Goal: Task Accomplishment & Management: Use online tool/utility

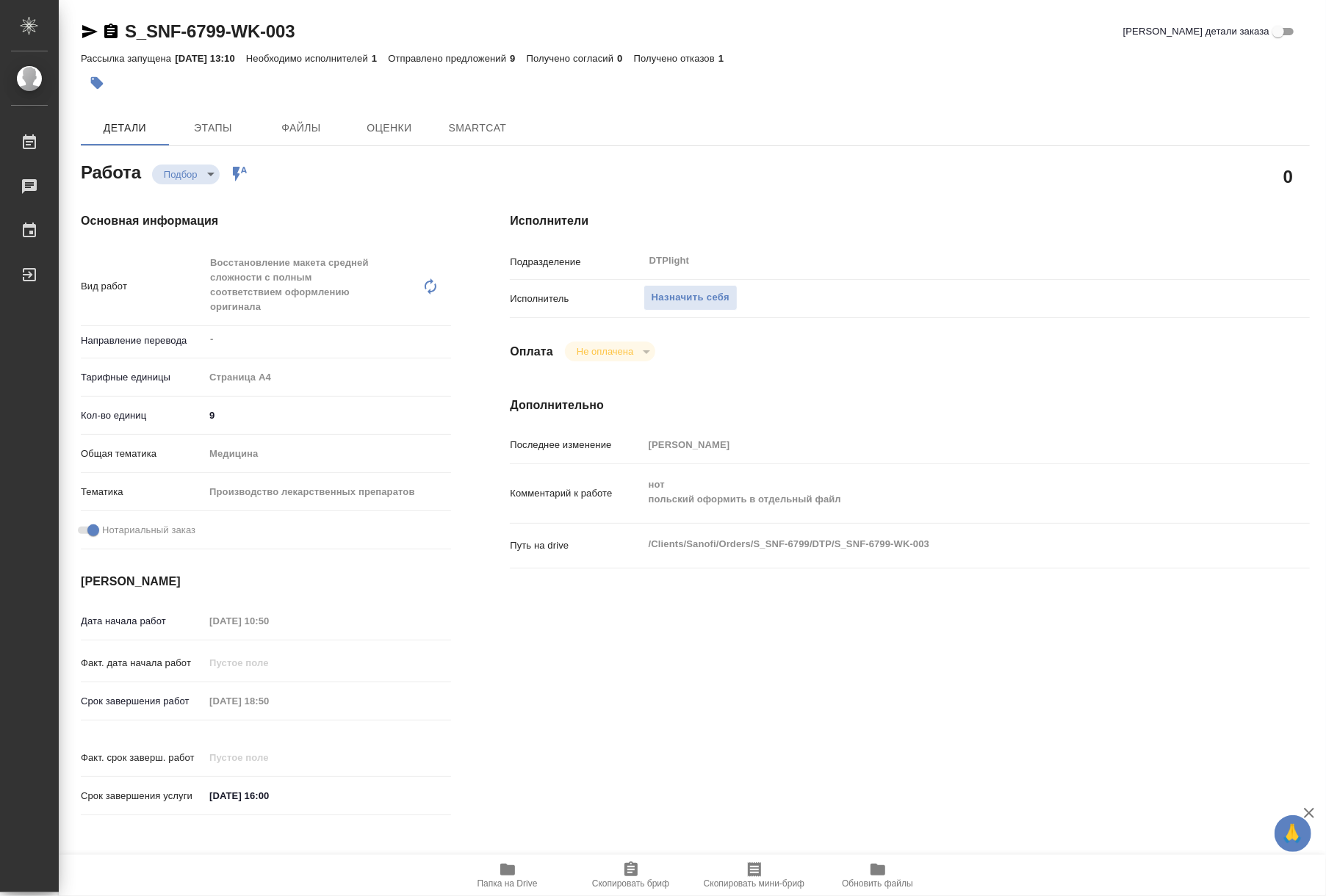
type textarea "x"
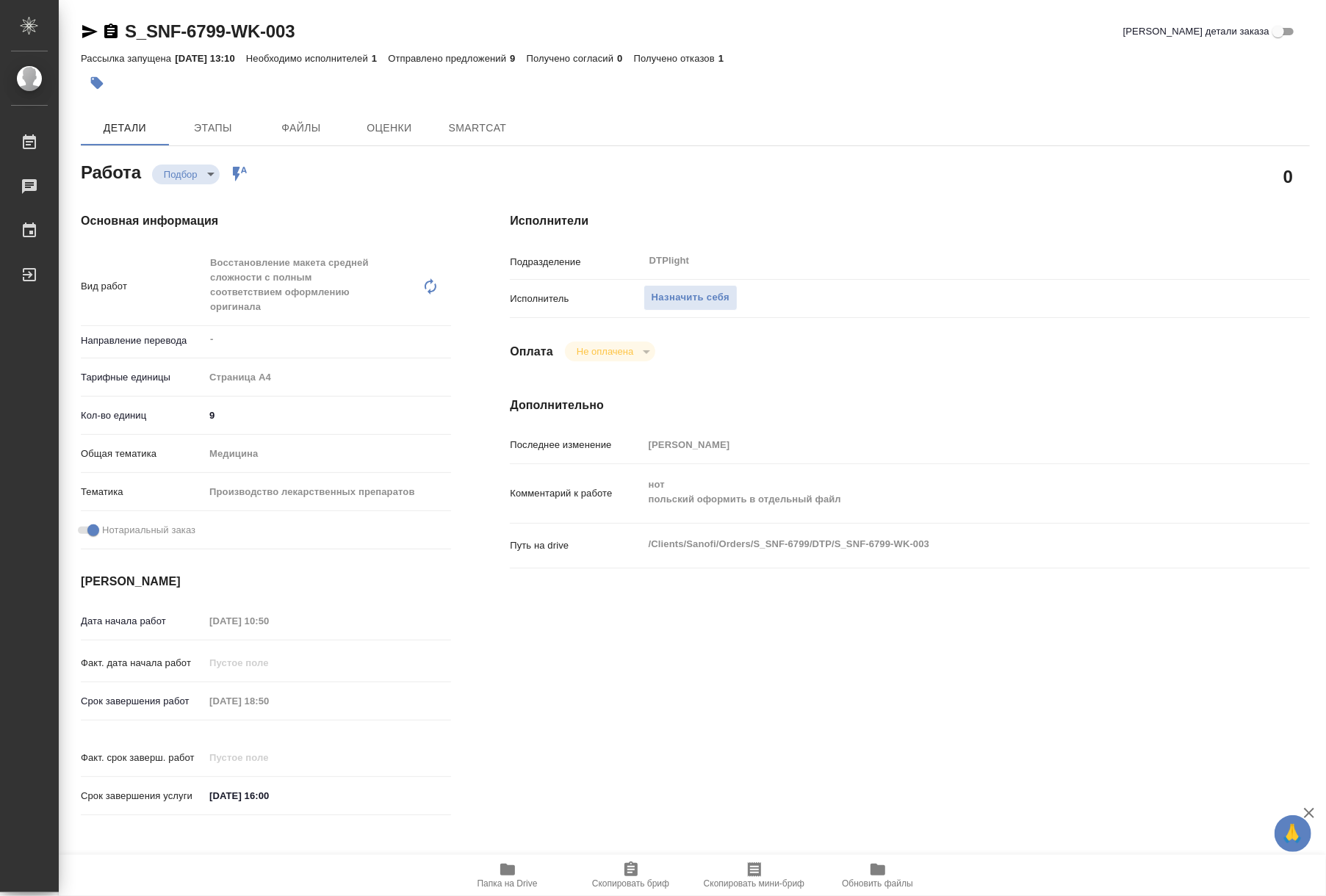
type textarea "x"
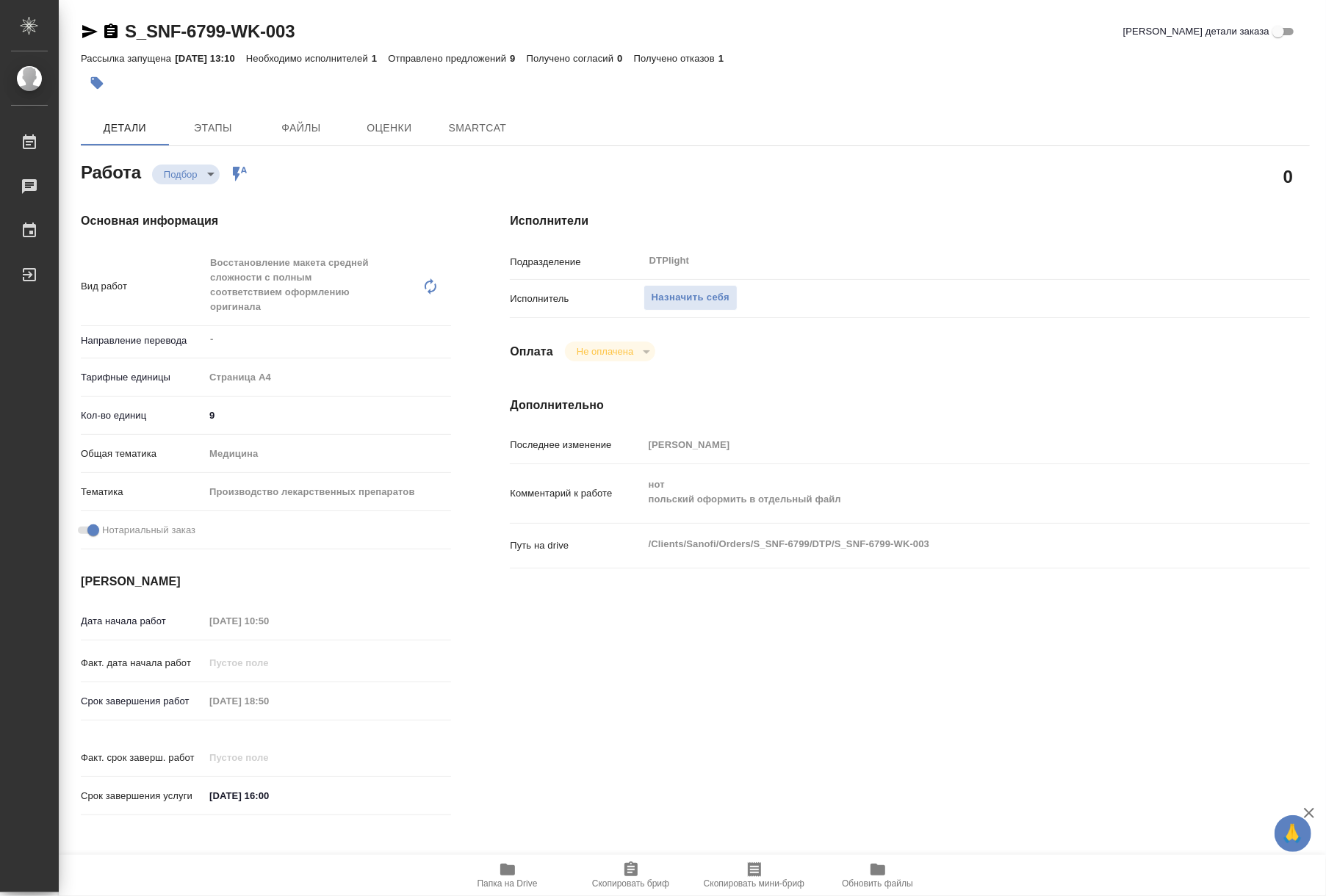
type textarea "x"
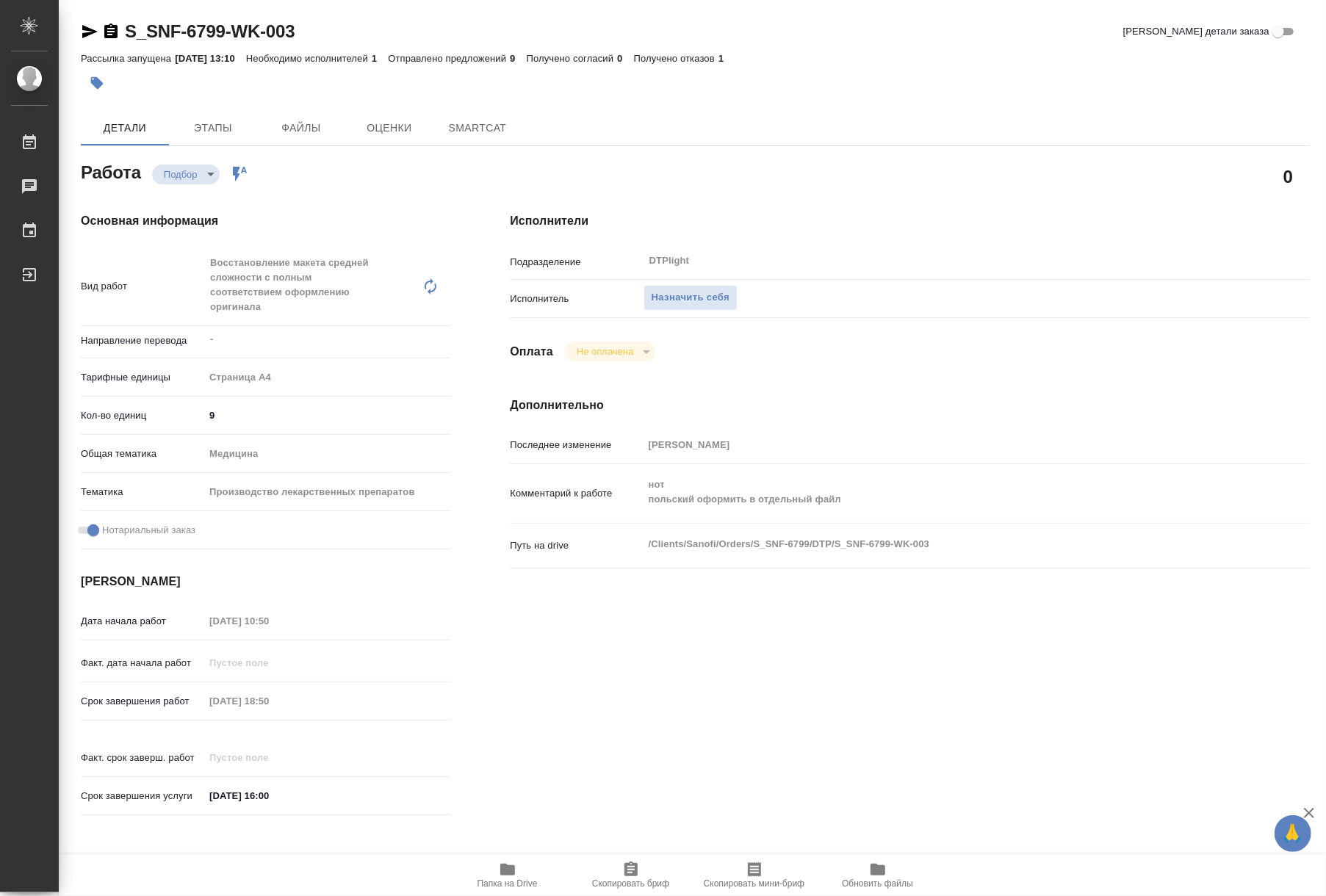
type textarea "x"
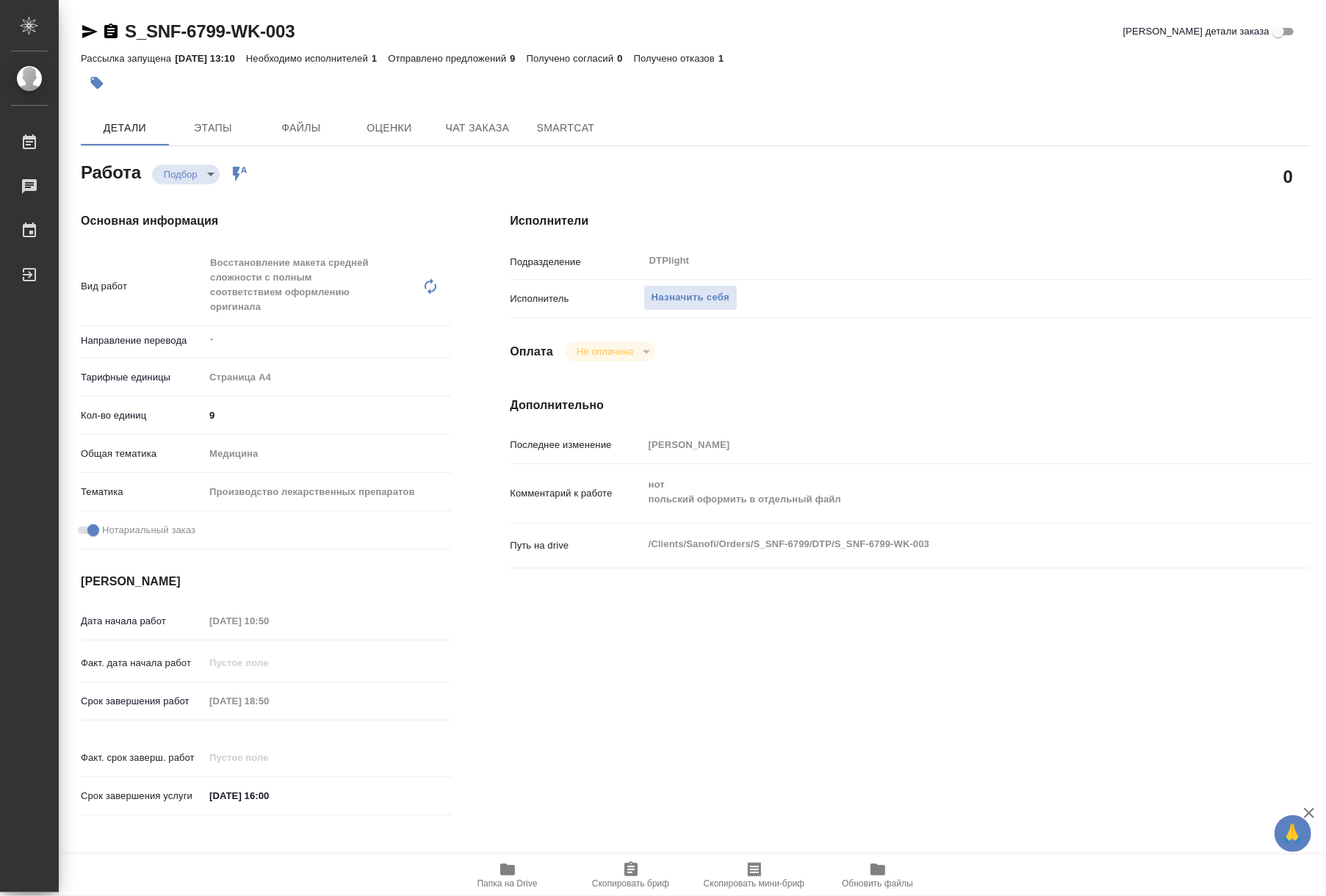
type textarea "x"
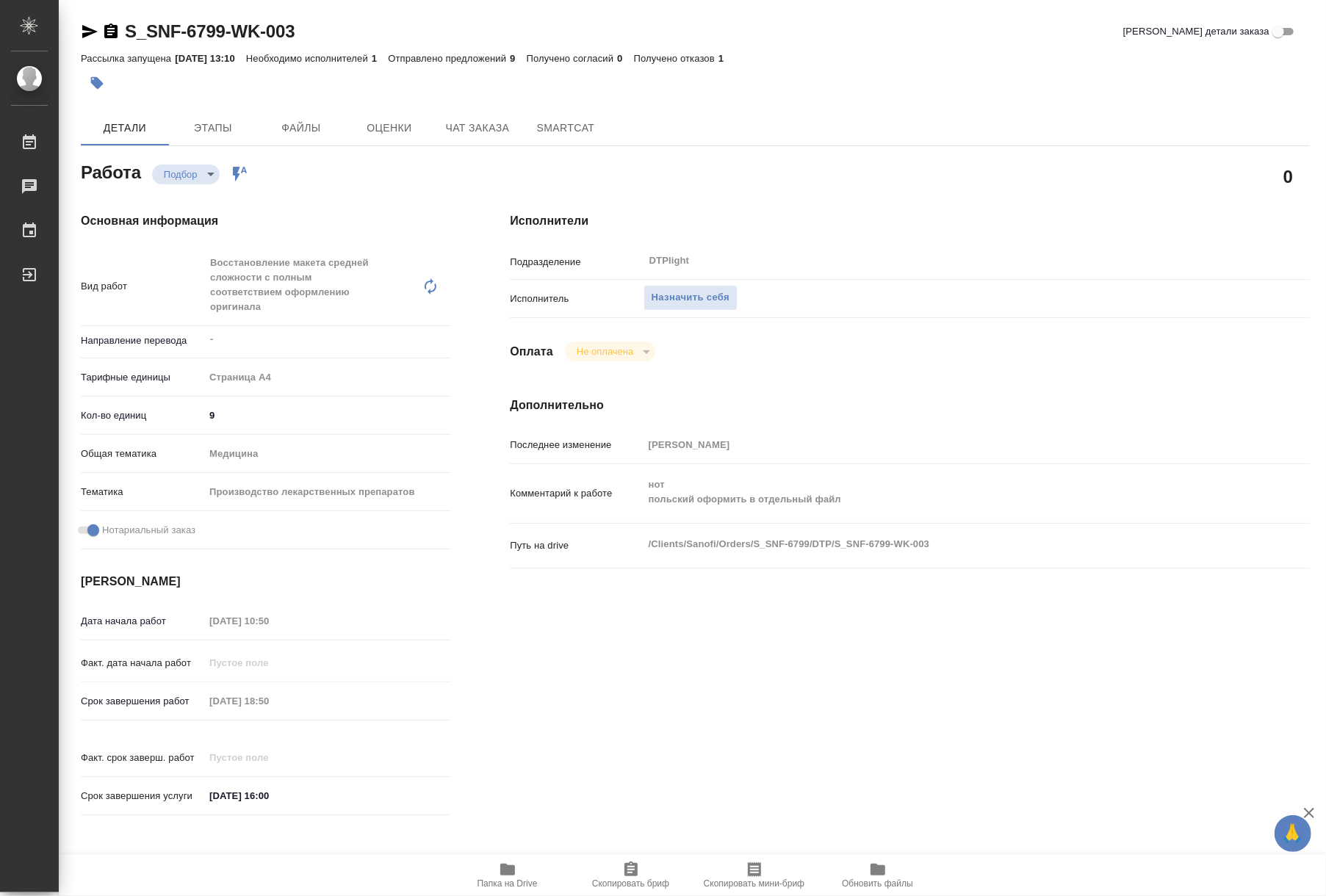
type textarea "x"
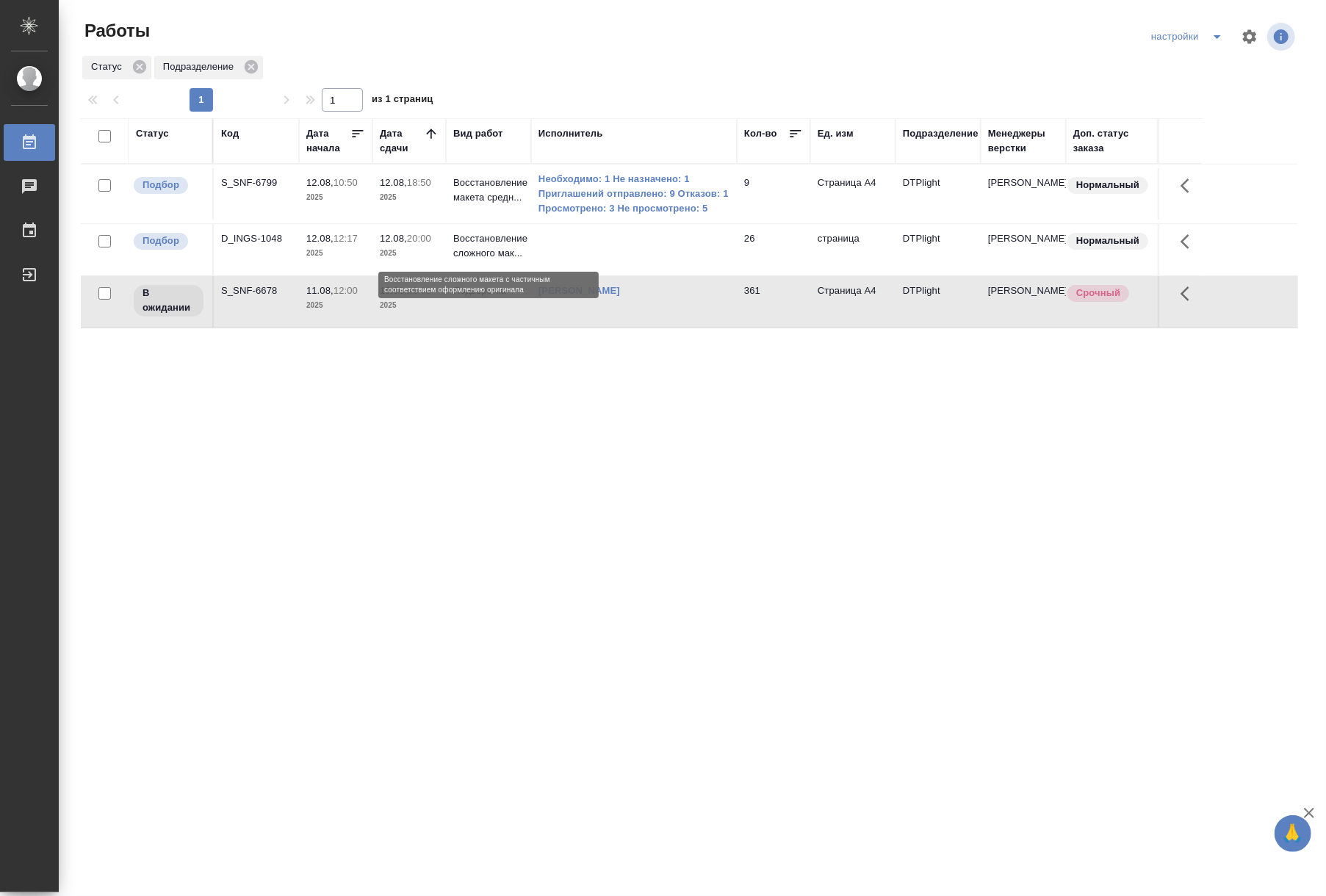
click at [483, 251] on p "Восстановление сложного мак..." at bounding box center [489, 245] width 71 height 30
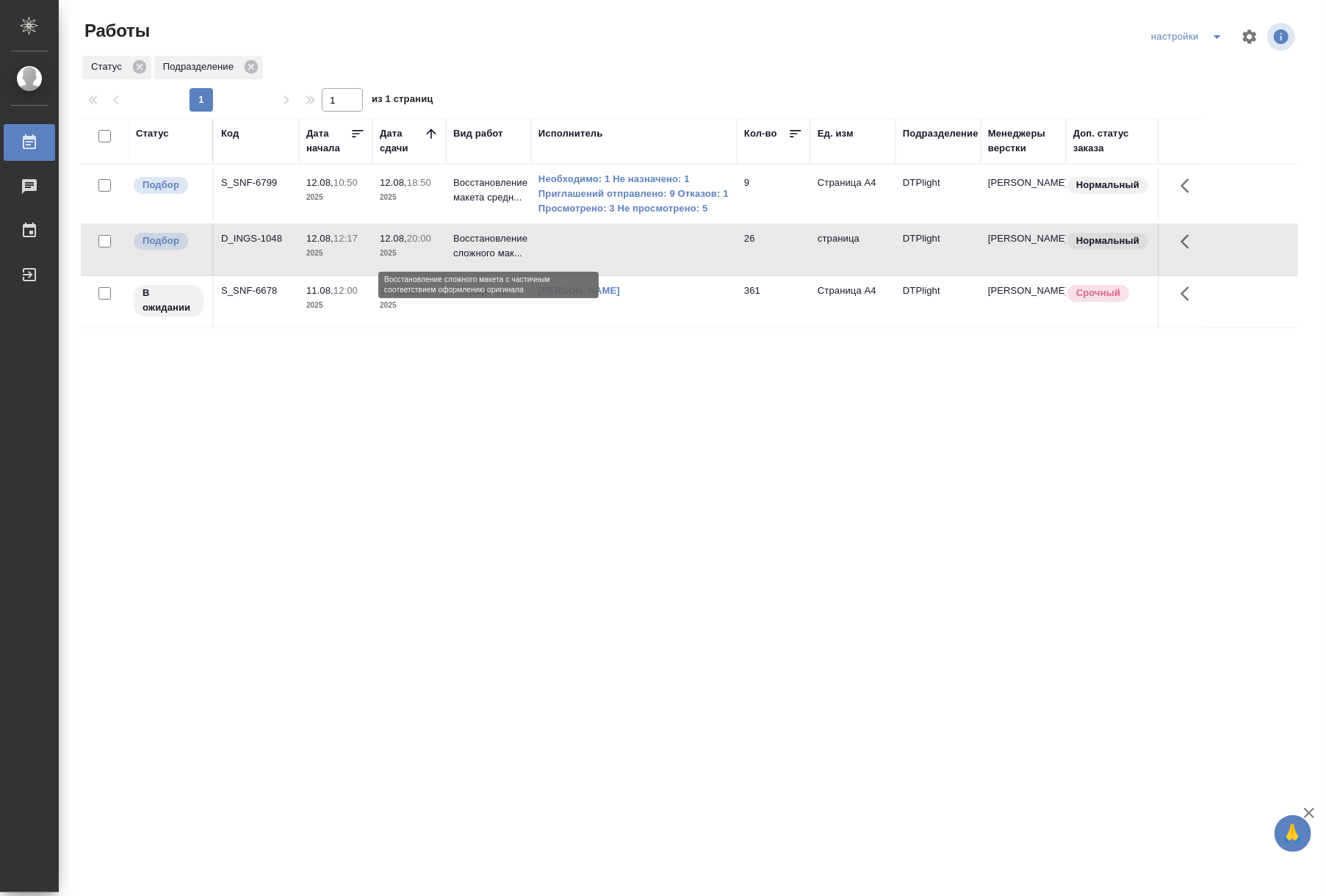
click at [483, 251] on p "Восстановление сложного мак..." at bounding box center [489, 245] width 71 height 30
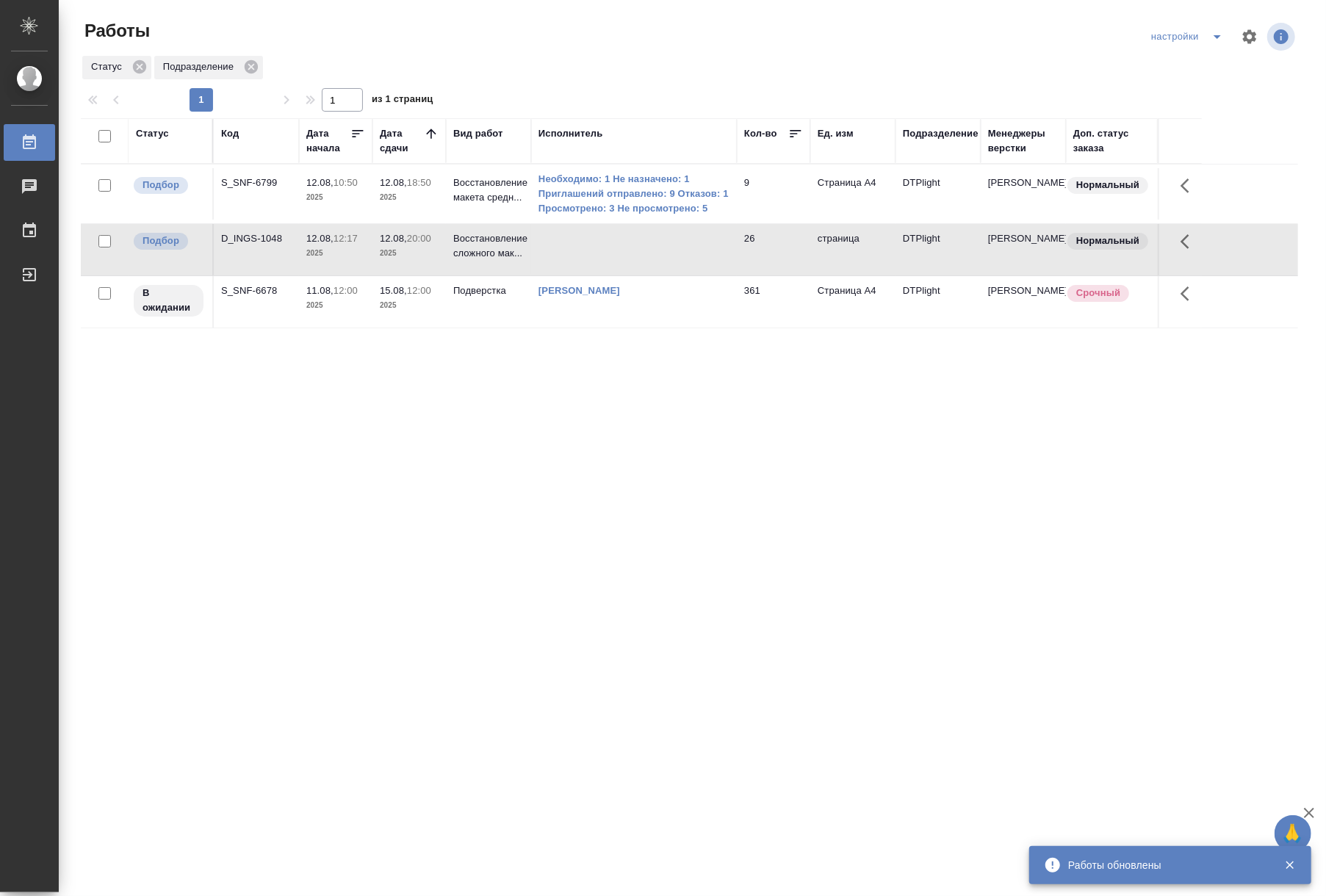
click at [592, 508] on div "Статус Код Дата начала Дата сдачи Вид работ Исполнитель Кол-во Ед. изм Подразде…" at bounding box center [688, 382] width 1217 height 529
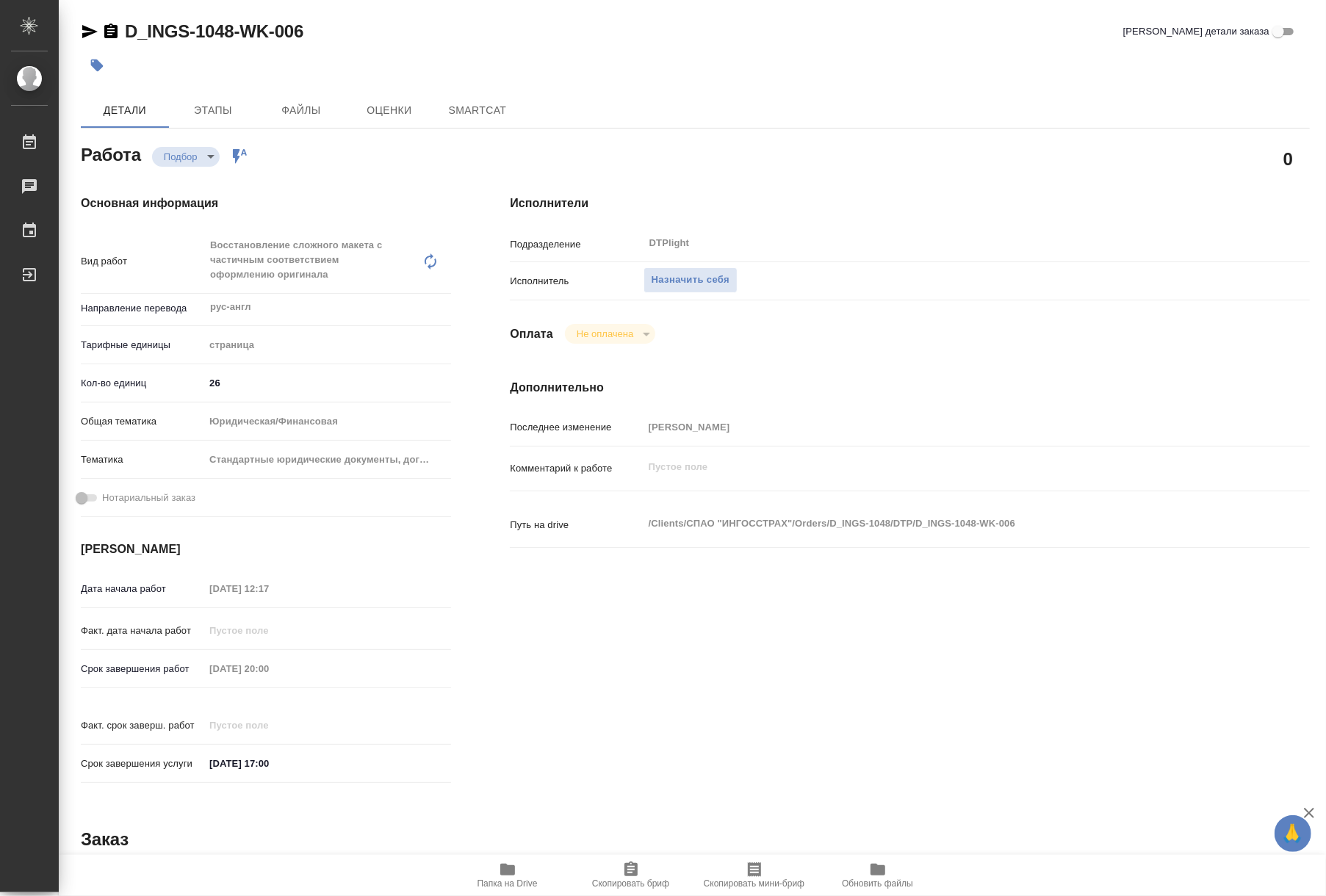
type textarea "x"
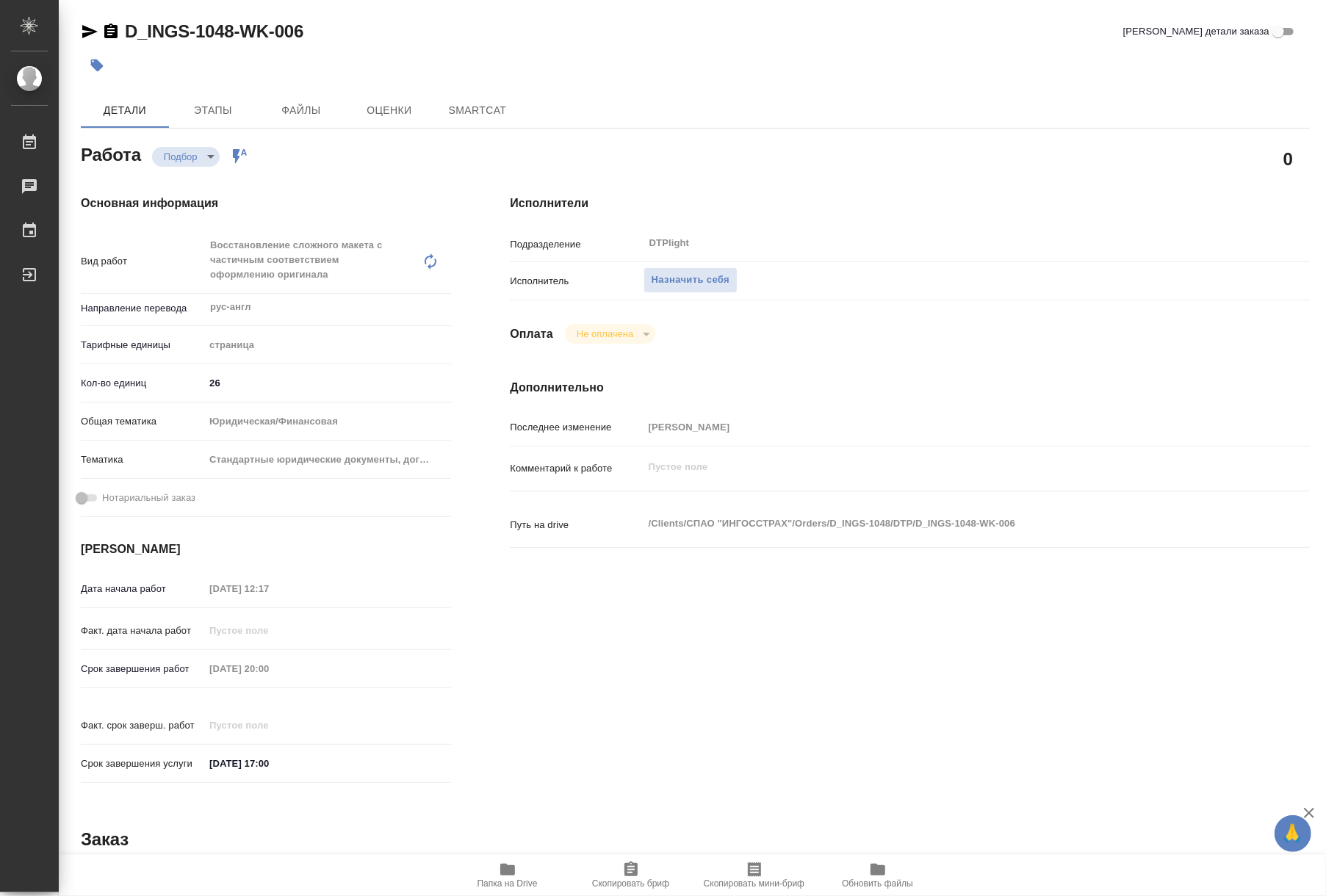
type textarea "x"
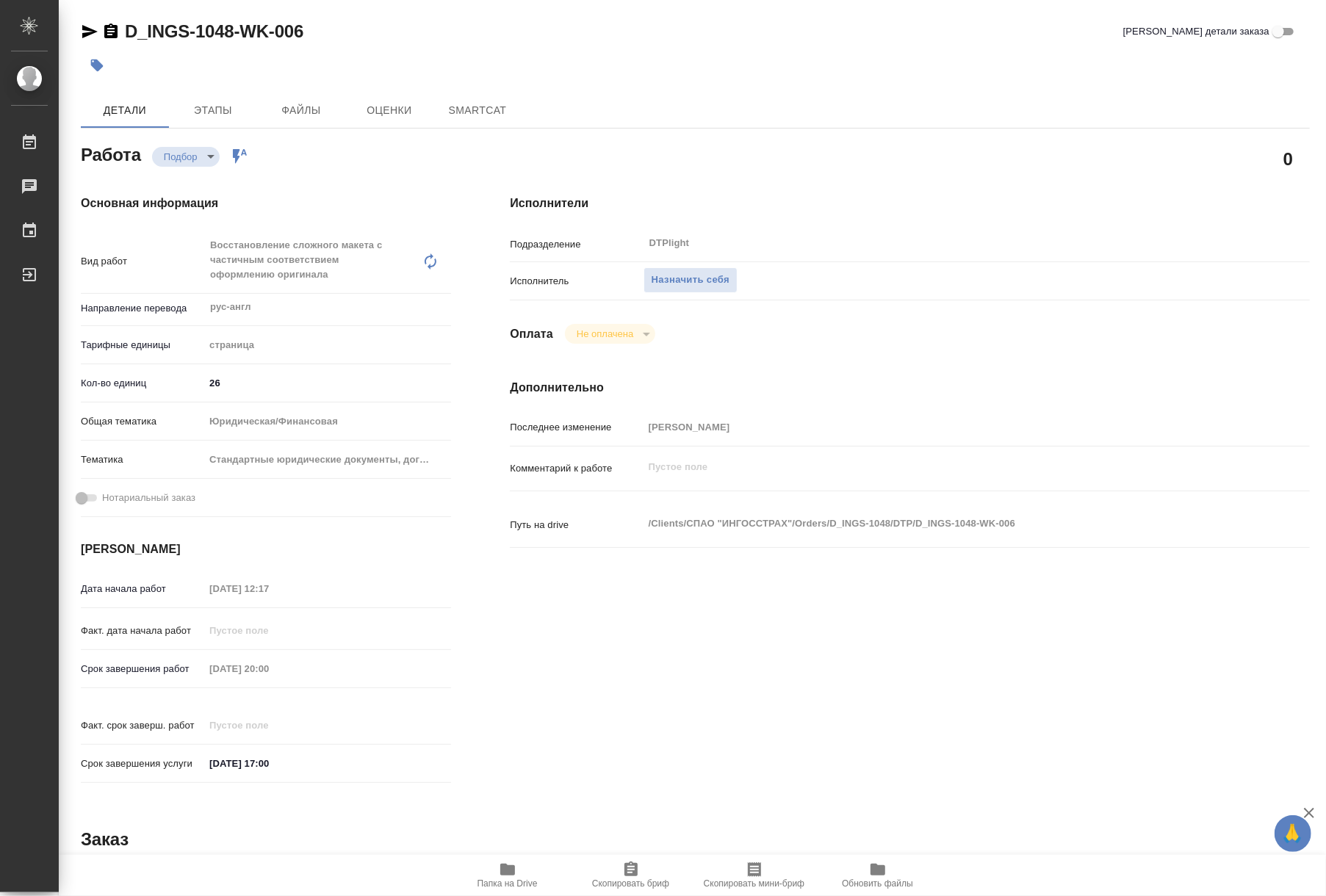
type textarea "x"
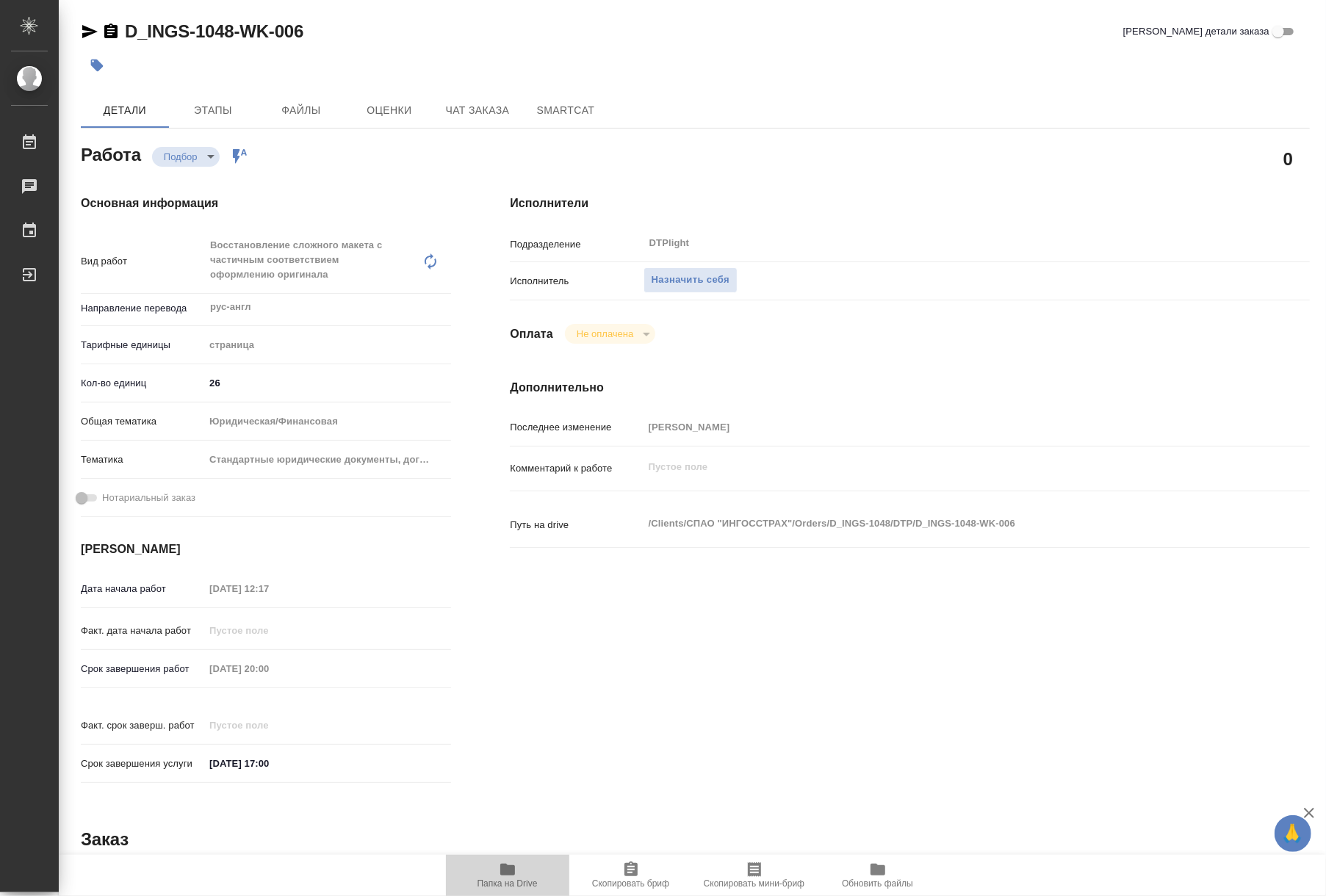
click at [494, 886] on span "Папка на Drive" at bounding box center [507, 883] width 60 height 11
type textarea "x"
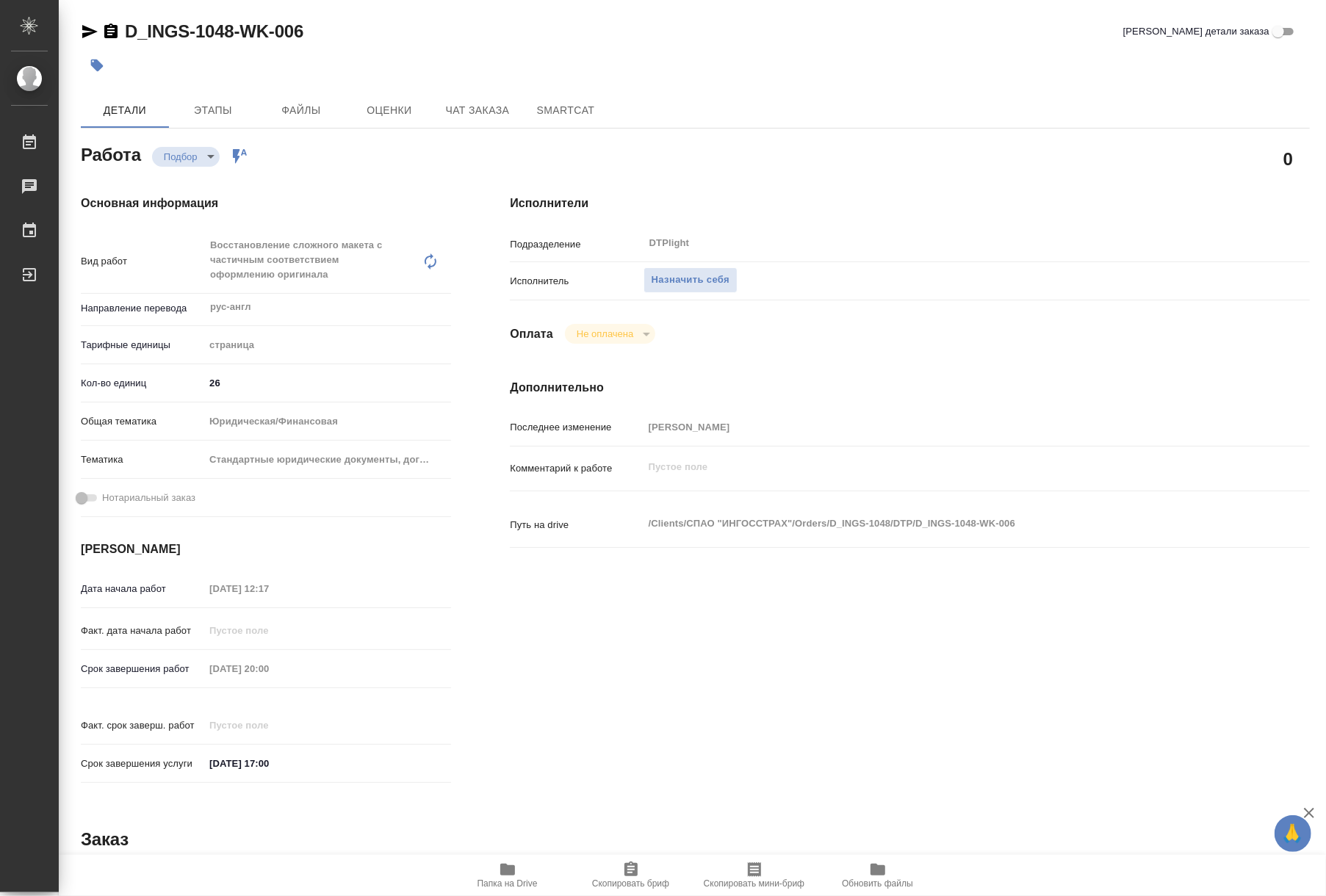
type textarea "x"
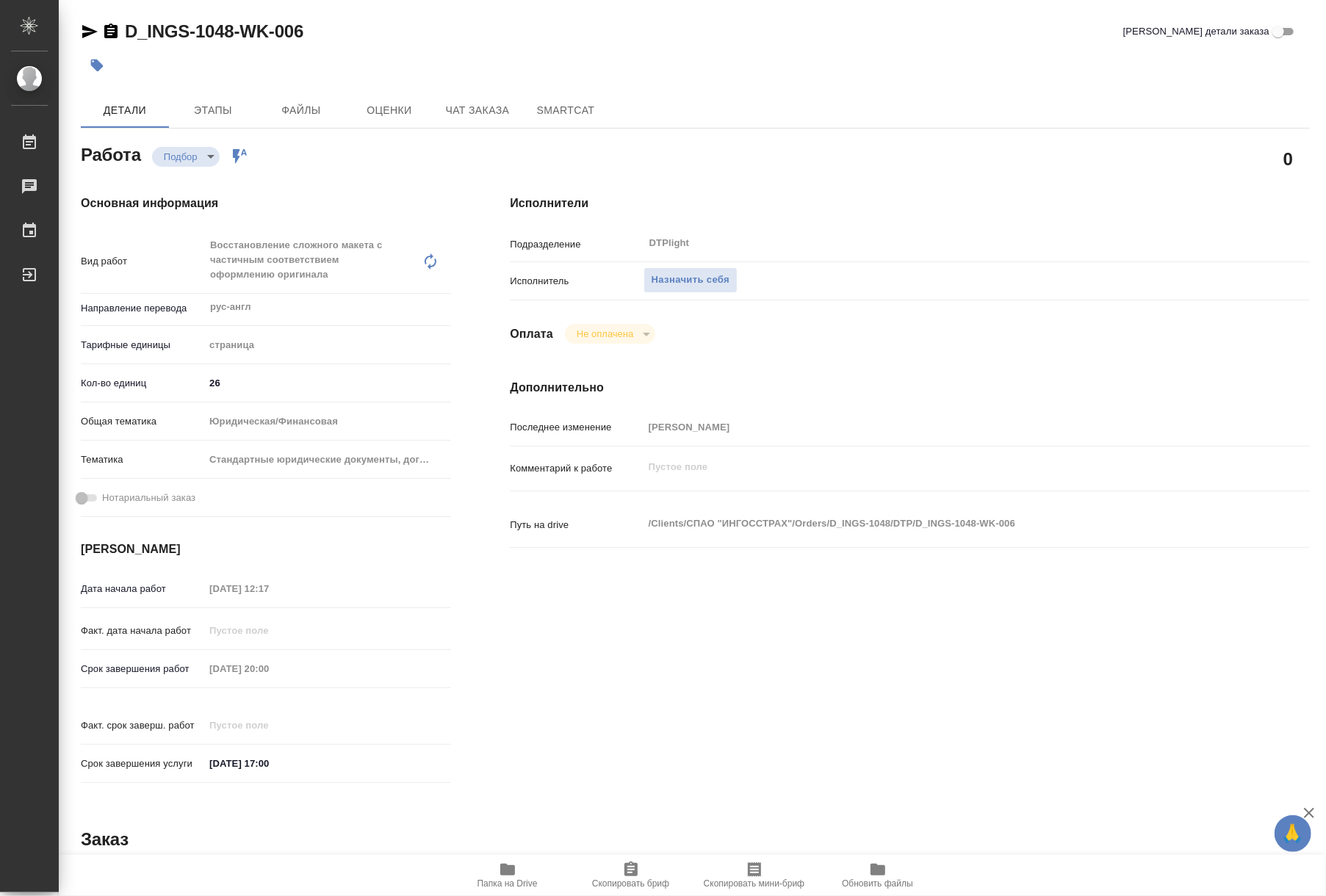
type textarea "x"
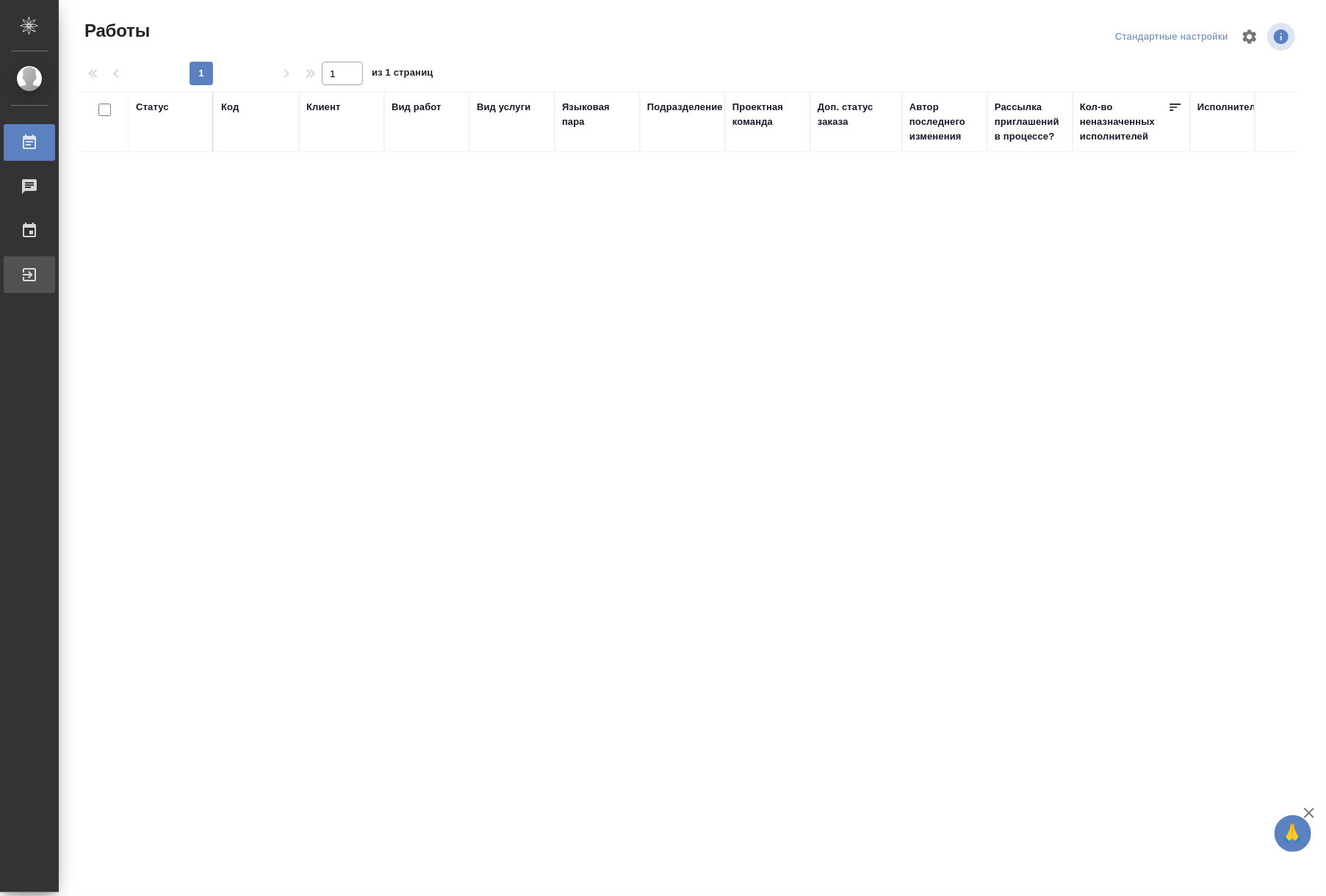
click at [12, 265] on div "Выйти" at bounding box center [11, 274] width 36 height 22
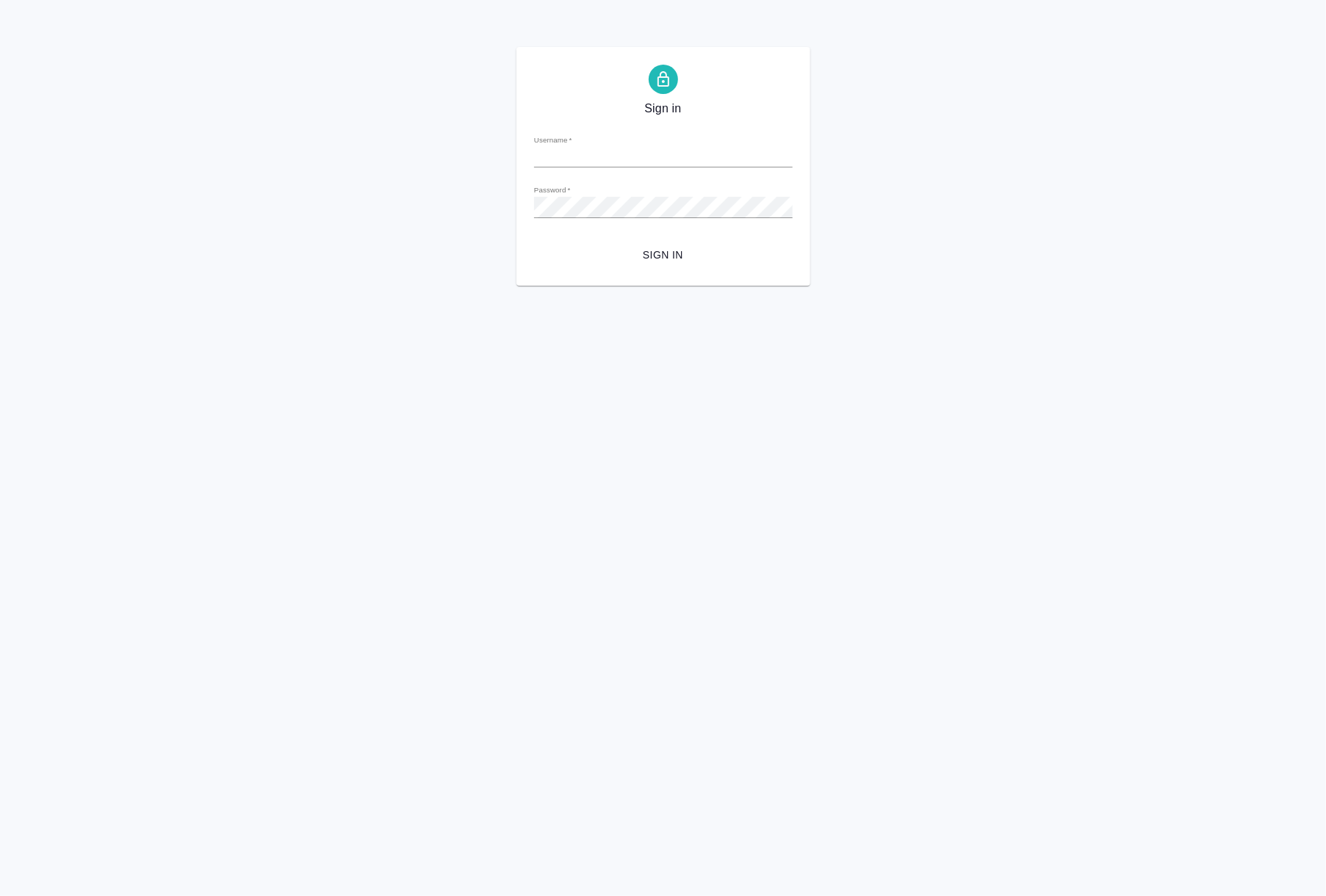
type input "[EMAIL_ADDRESS][DOMAIN_NAME]"
click at [658, 247] on span "Sign in" at bounding box center [663, 255] width 235 height 18
